Goal: Communication & Community: Answer question/provide support

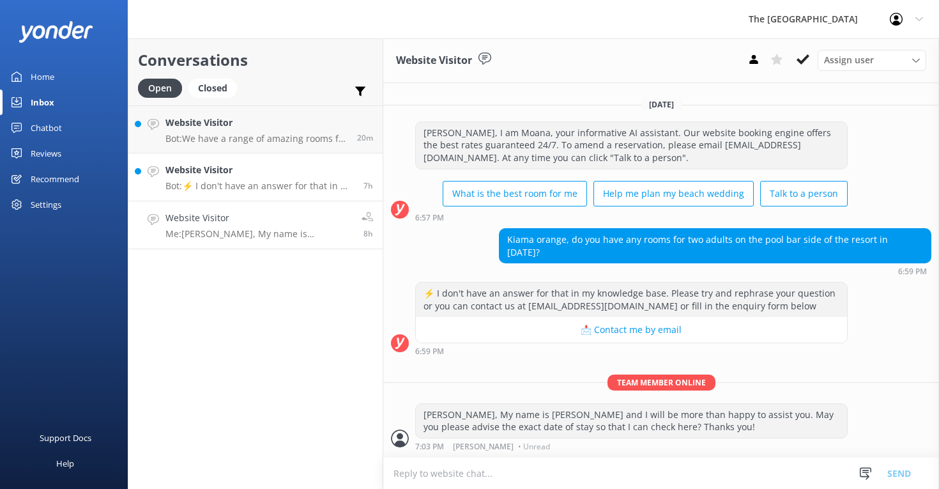
click at [249, 174] on h4 "Website Visitor" at bounding box center [260, 170] width 189 height 14
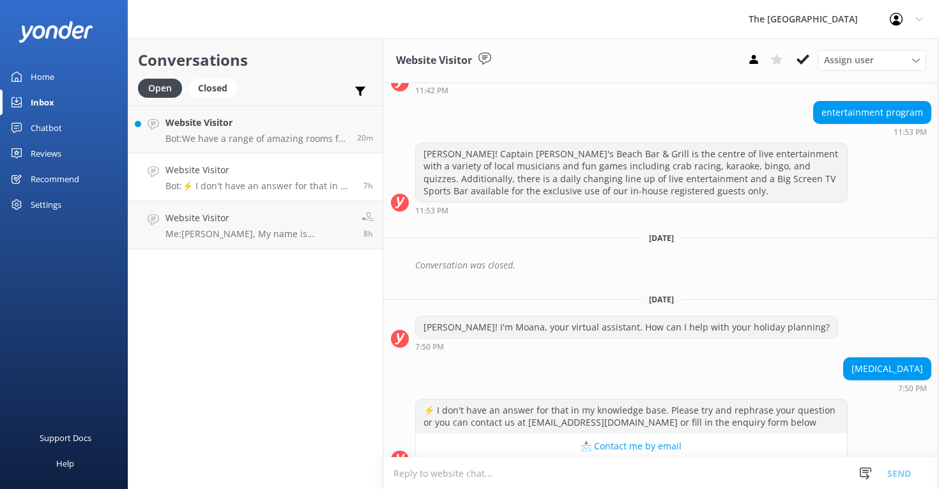
scroll to position [940, 0]
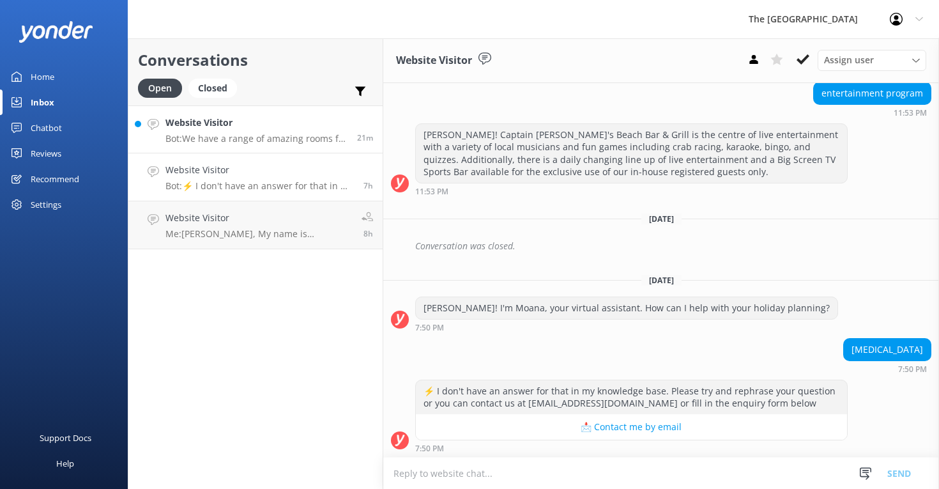
click at [243, 127] on h4 "Website Visitor" at bounding box center [257, 123] width 182 height 14
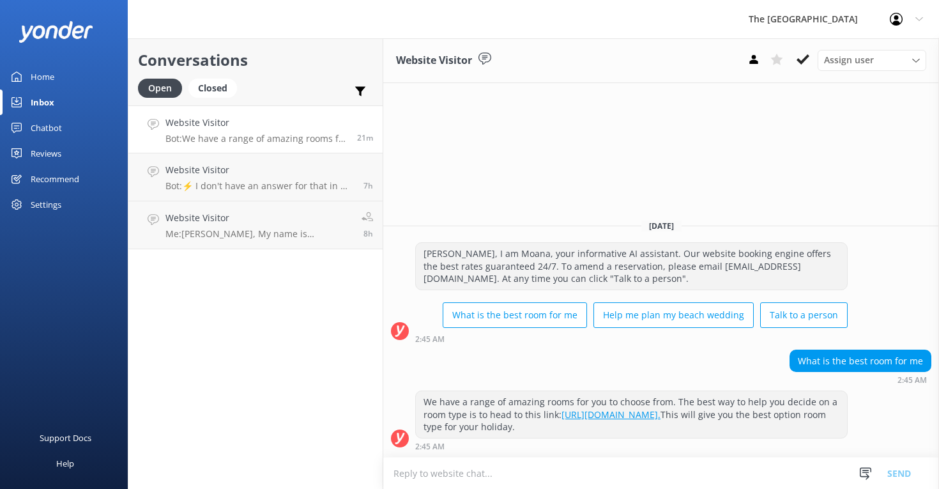
click at [245, 124] on h4 "Website Visitor" at bounding box center [257, 123] width 182 height 14
